Goal: Find specific page/section: Find specific page/section

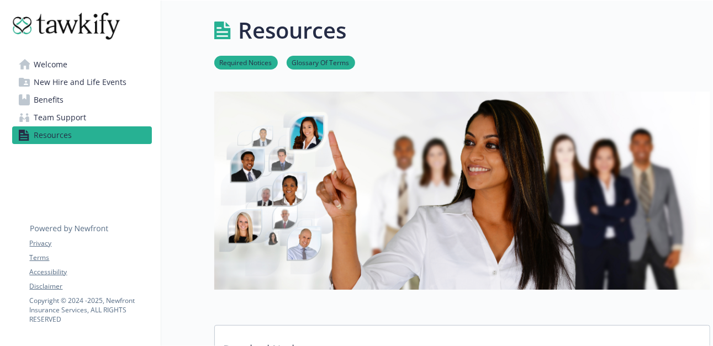
click at [430, 45] on div "Resources" at bounding box center [462, 30] width 496 height 33
